Goal: Information Seeking & Learning: Check status

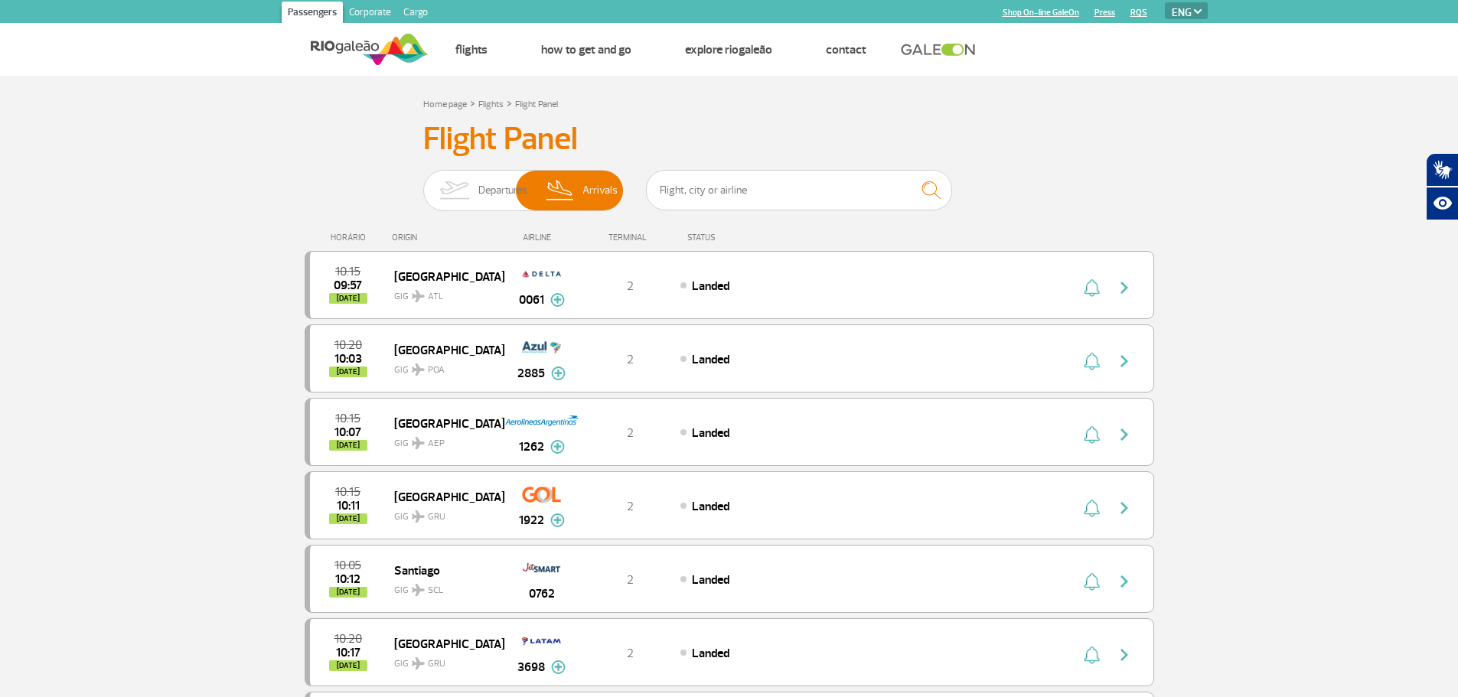
select select "en"
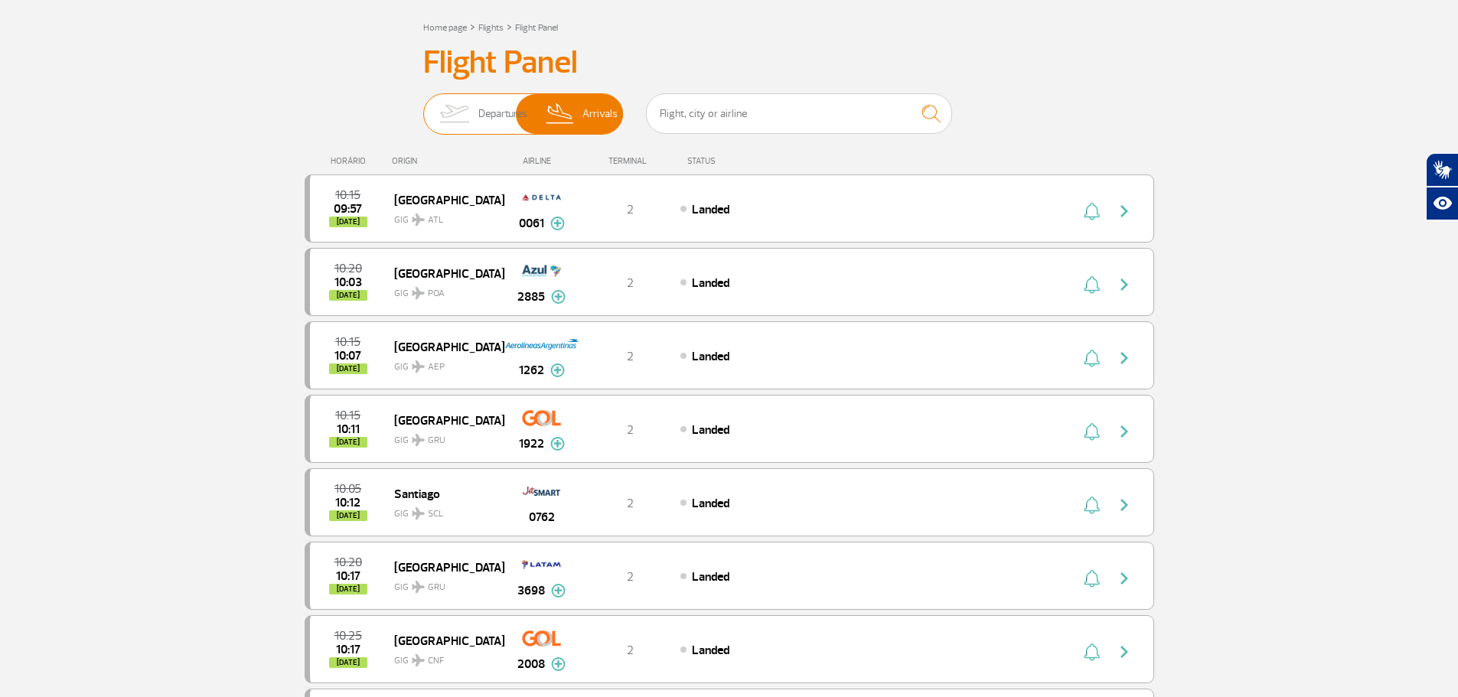
click at [588, 116] on span "Arrivals" at bounding box center [599, 114] width 35 height 40
click at [423, 106] on input "Departures Arrivals" at bounding box center [423, 106] width 0 height 0
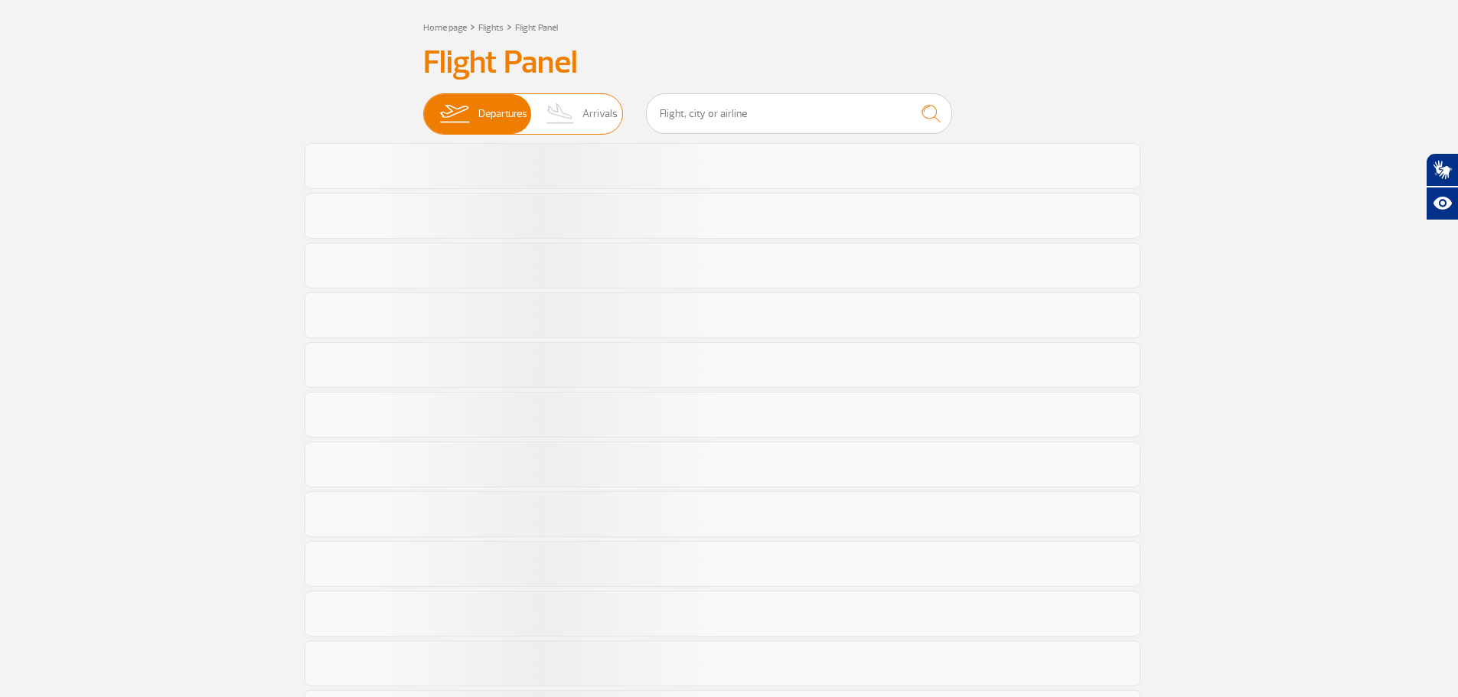
click at [611, 119] on span "Arrivals" at bounding box center [599, 114] width 35 height 40
click at [423, 106] on input "Departures Arrivals" at bounding box center [423, 106] width 0 height 0
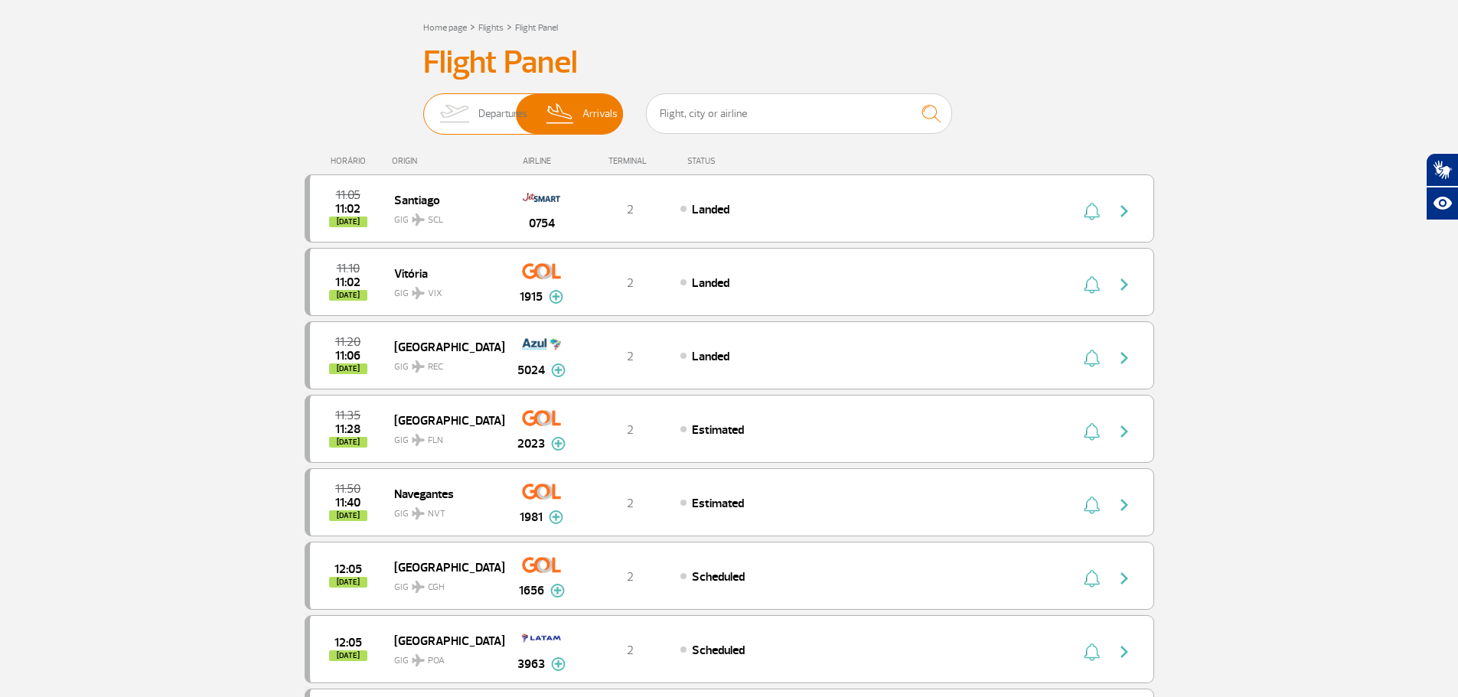
click at [500, 111] on span "Departures" at bounding box center [502, 114] width 49 height 40
click at [423, 106] on input "Departures Arrivals" at bounding box center [423, 106] width 0 height 0
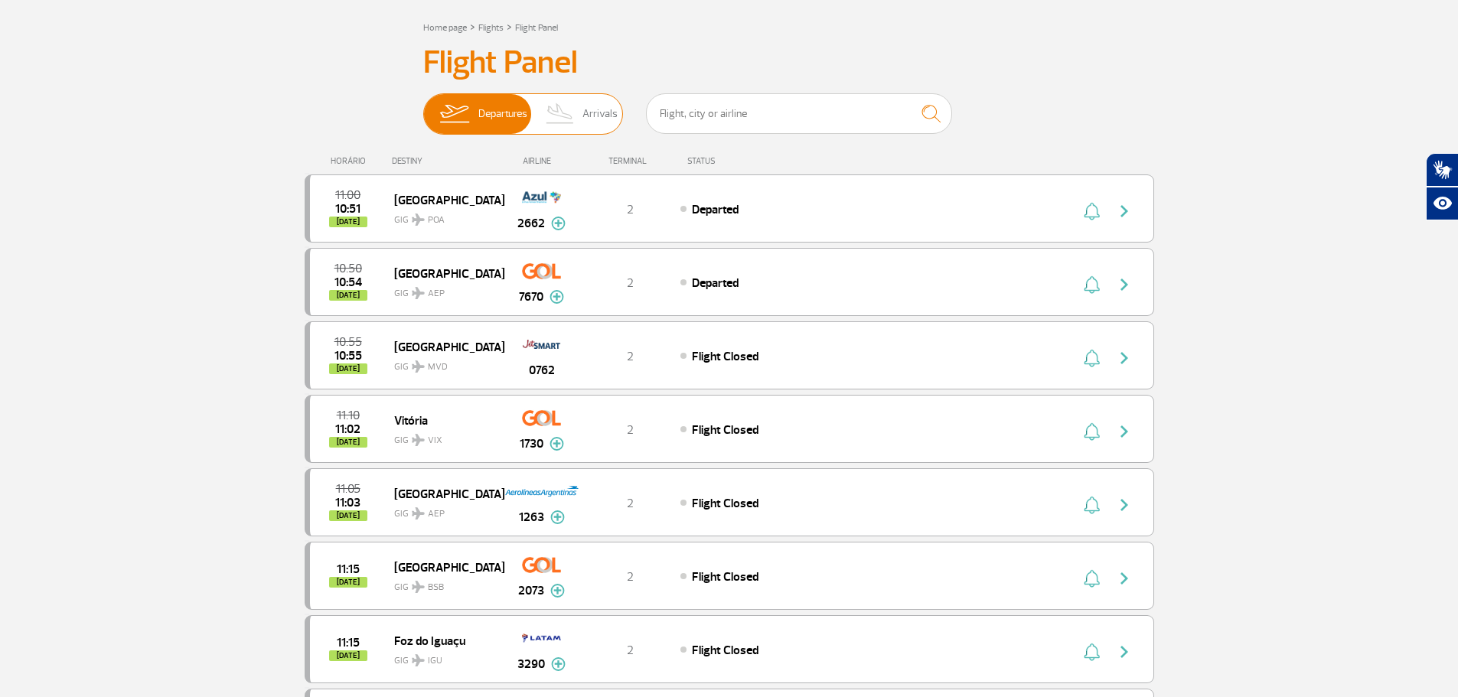
click at [562, 117] on img at bounding box center [560, 114] width 45 height 40
click at [423, 106] on input "Departures Arrivals" at bounding box center [423, 106] width 0 height 0
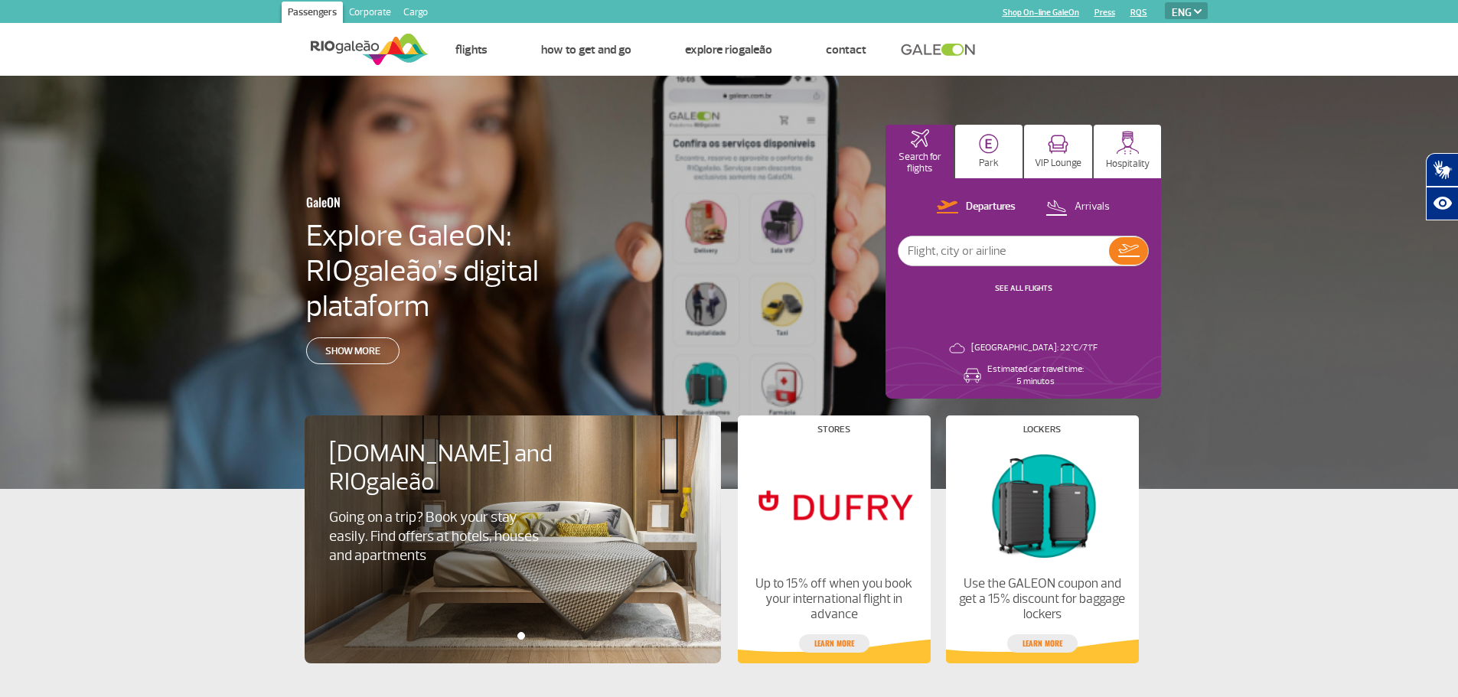
select select "en"
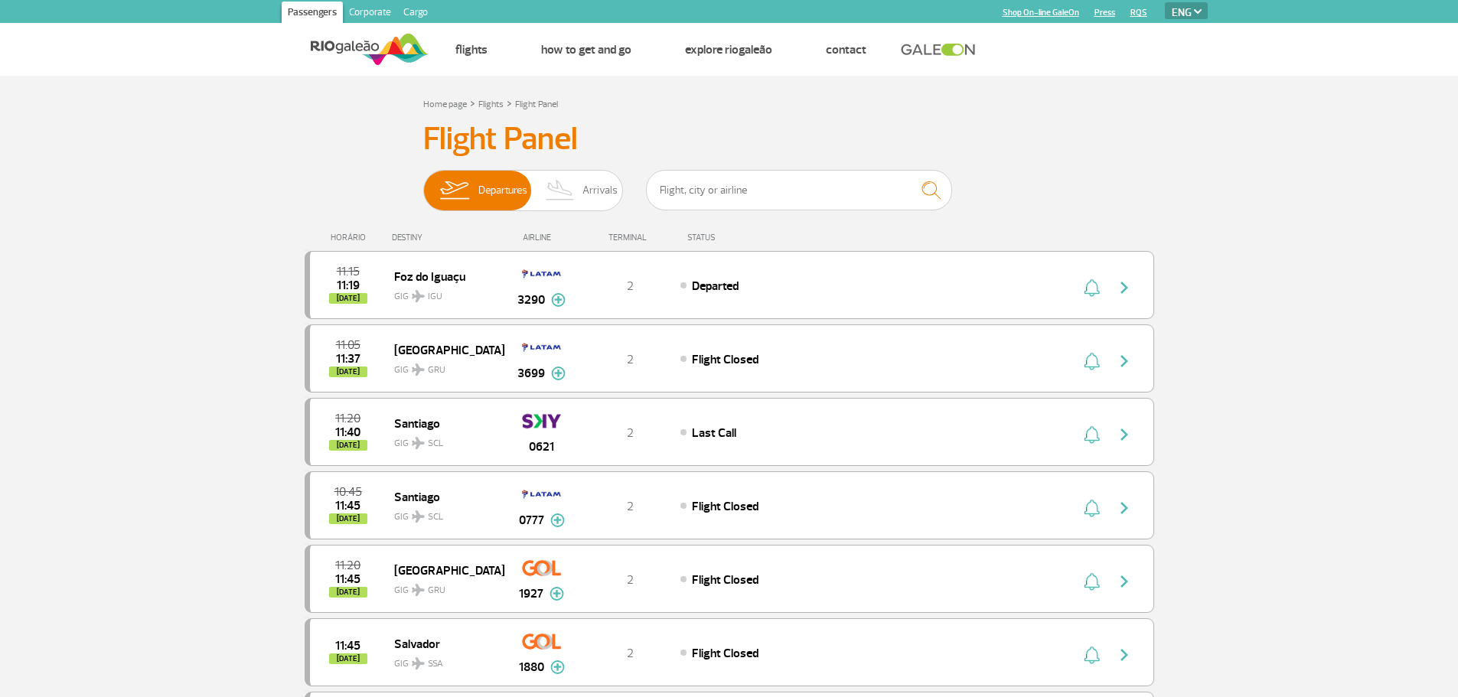
select select "en"
click at [583, 197] on span "Arrivals" at bounding box center [599, 191] width 35 height 40
click at [423, 183] on input "Departures Arrivals" at bounding box center [423, 183] width 0 height 0
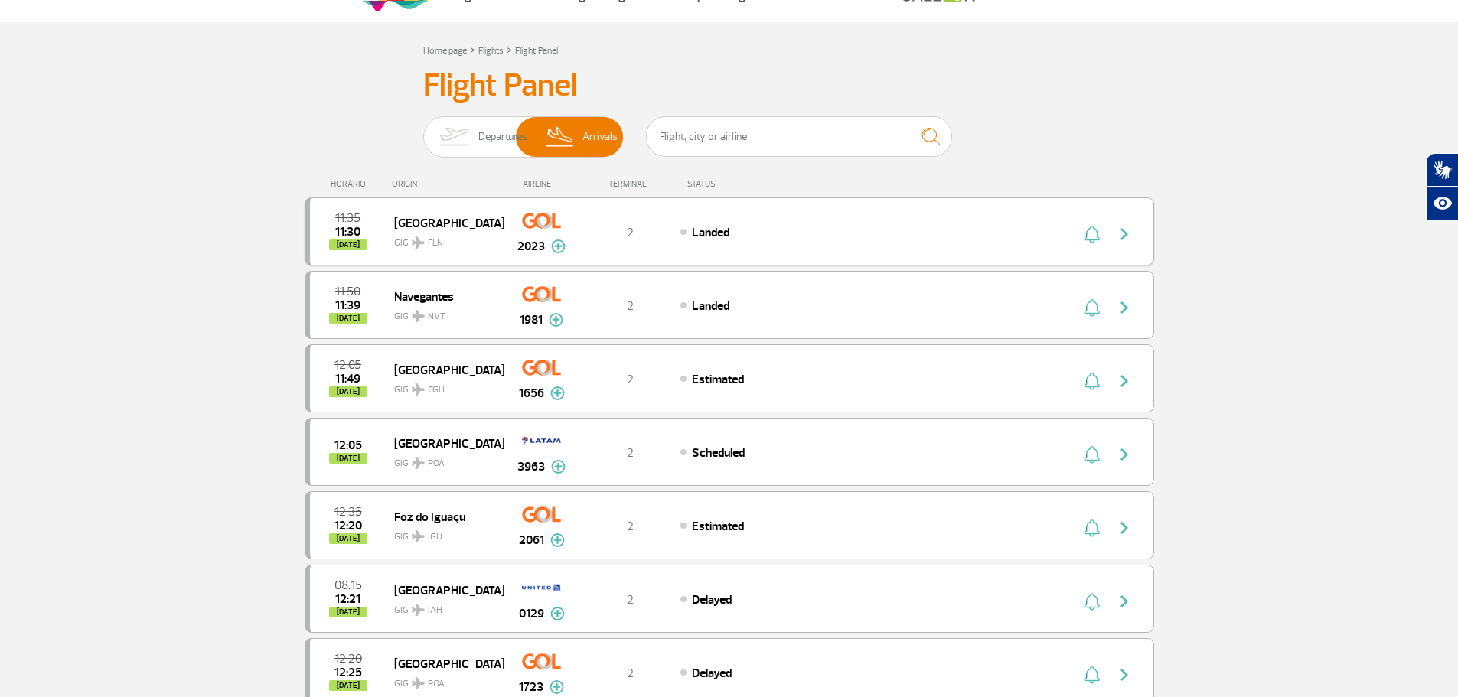
scroll to position [77, 0]
